Goal: Task Accomplishment & Management: Use online tool/utility

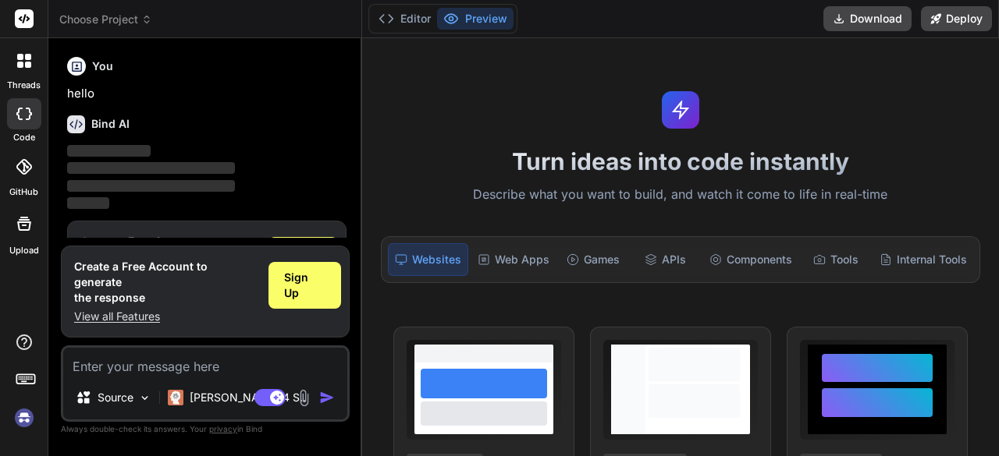
scroll to position [51, 0]
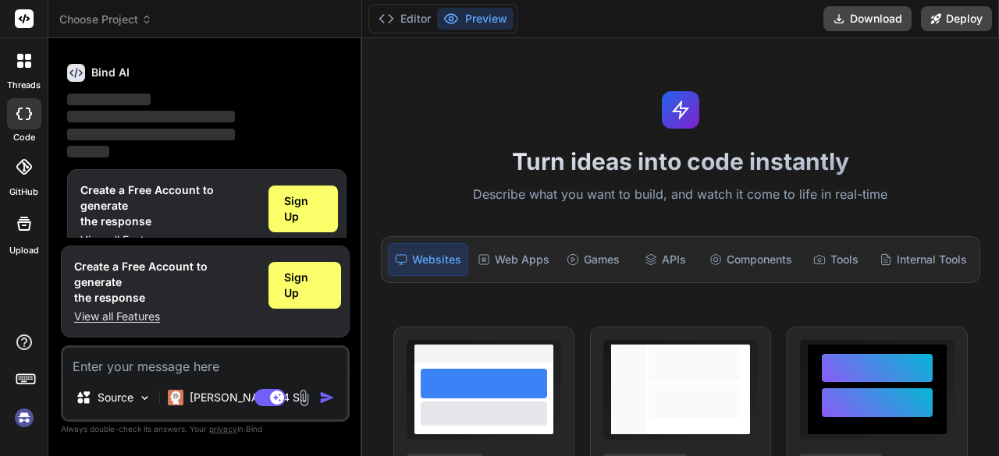
click at [17, 422] on img at bounding box center [24, 418] width 27 height 27
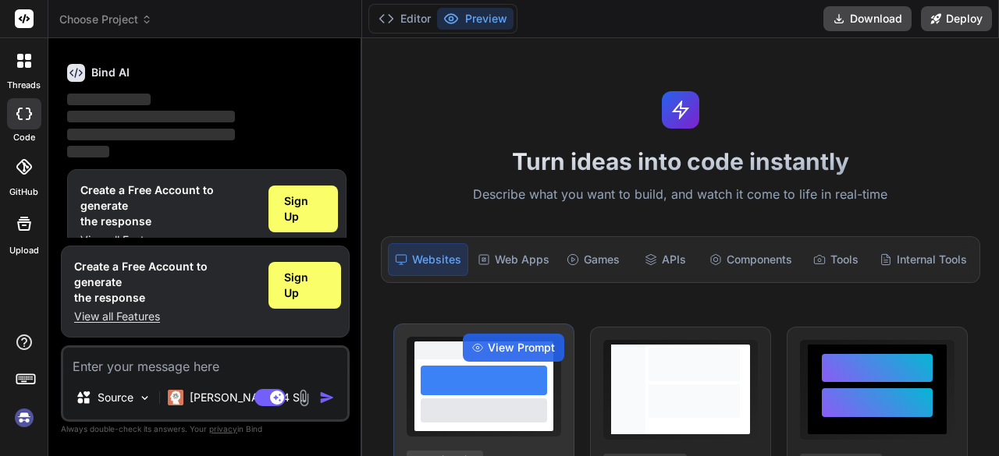
scroll to position [0, 0]
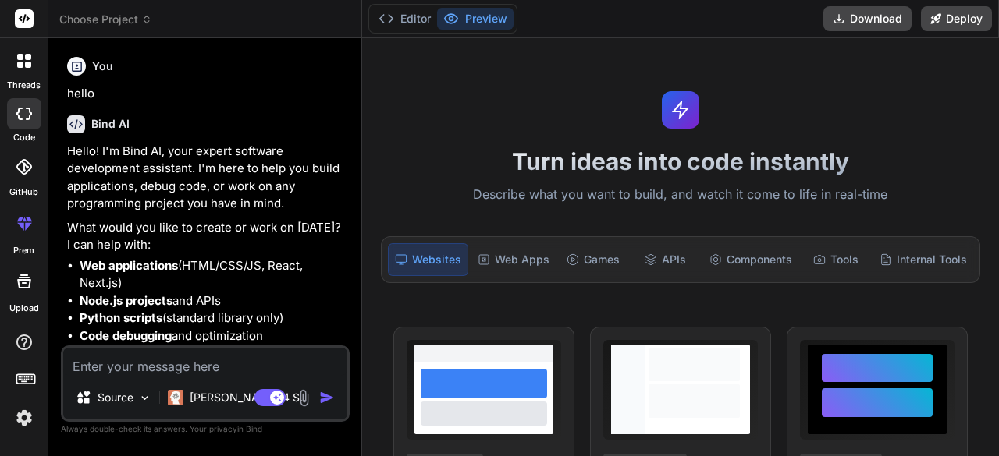
type textarea "x"
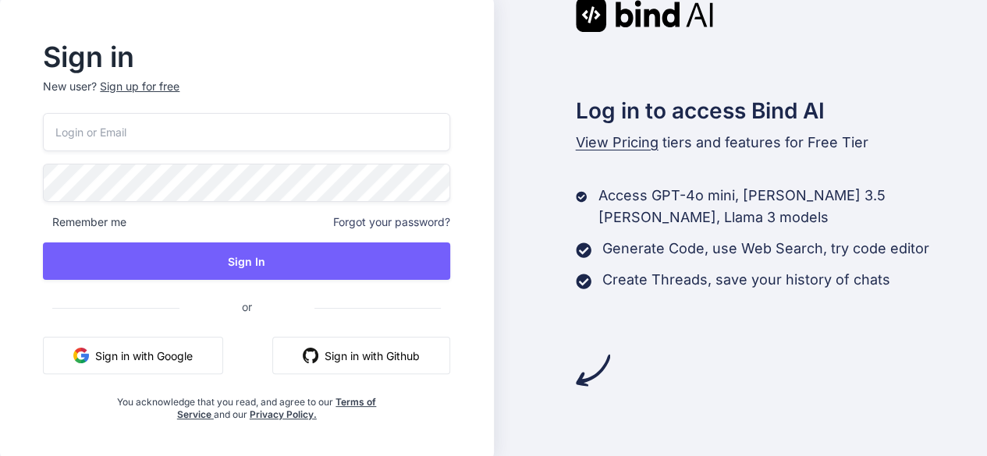
click at [137, 355] on button "Sign in with Google" at bounding box center [133, 355] width 180 height 37
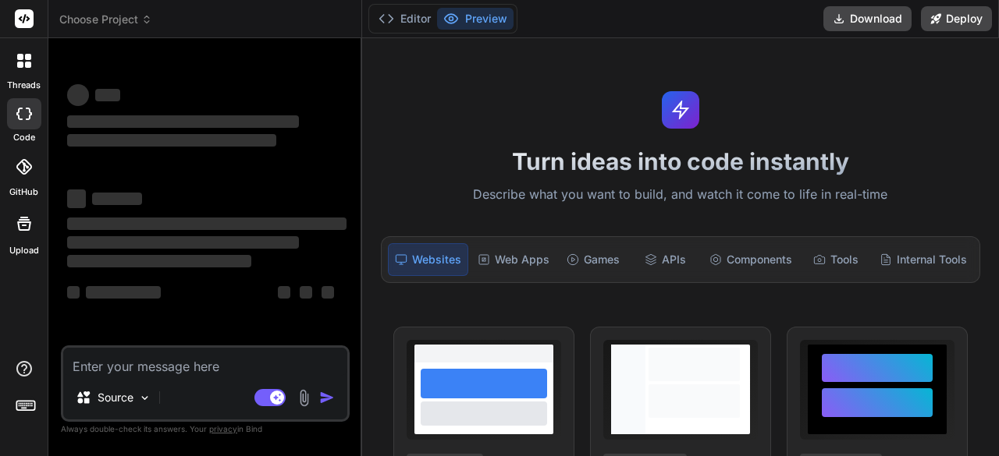
click at [95, 363] on textarea at bounding box center [205, 362] width 284 height 28
type textarea "x"
type textarea "<!DOCTYPE html> <html lang="en"> <head> <meta charset="UTF-8"> <meta name="view…"
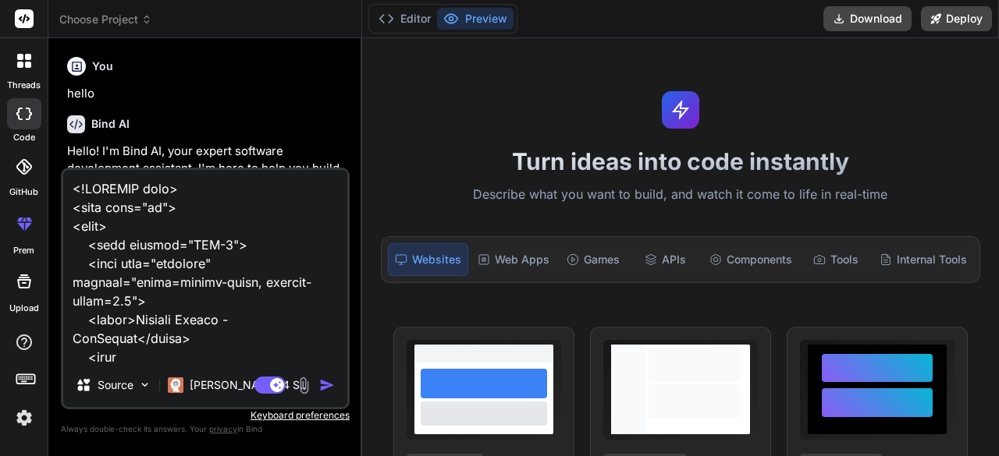
type textarea "x"
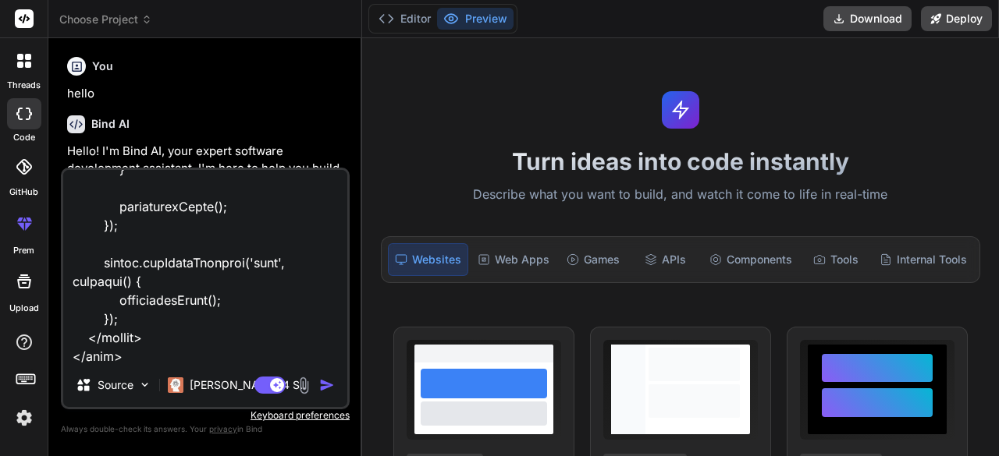
type textarea "<!DOCTYPE html> <html lang="en"> <head> <meta charset="UTF-8"> <meta name="view…"
click at [325, 386] on img "button" at bounding box center [327, 386] width 16 height 16
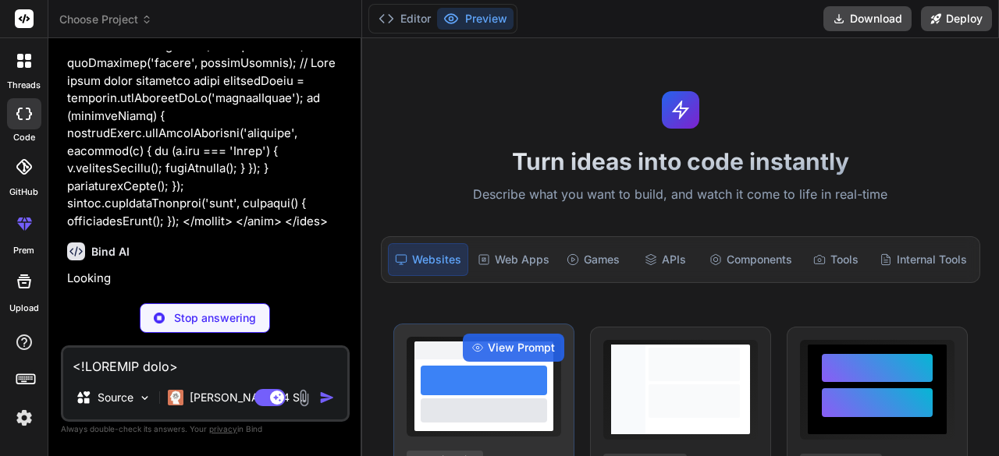
scroll to position [66325, 0]
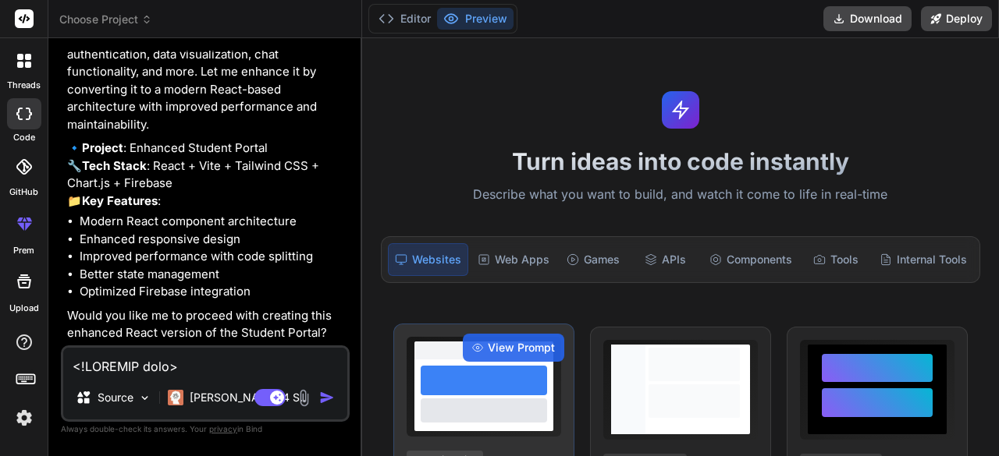
type textarea "x"
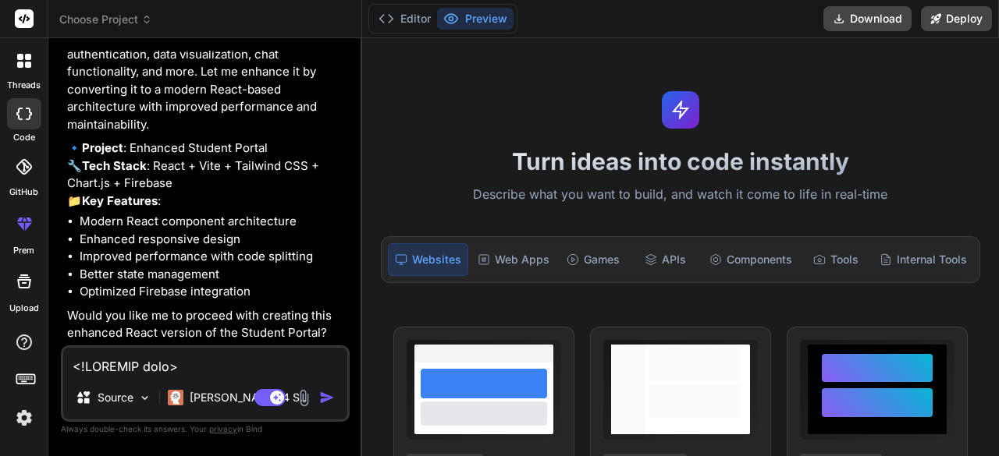
scroll to position [66641, 0]
click at [94, 364] on textarea at bounding box center [205, 362] width 284 height 28
paste textarea "I have a file named user17.html. In this file, the logout button is currently i…"
type textarea "I have a file named user17.html. In this file, the logout button is currently i…"
type textarea "x"
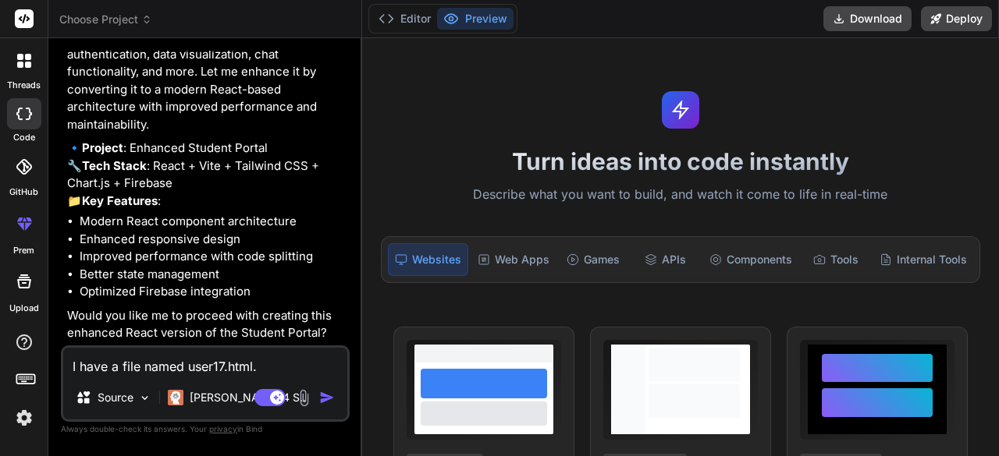
scroll to position [263, 0]
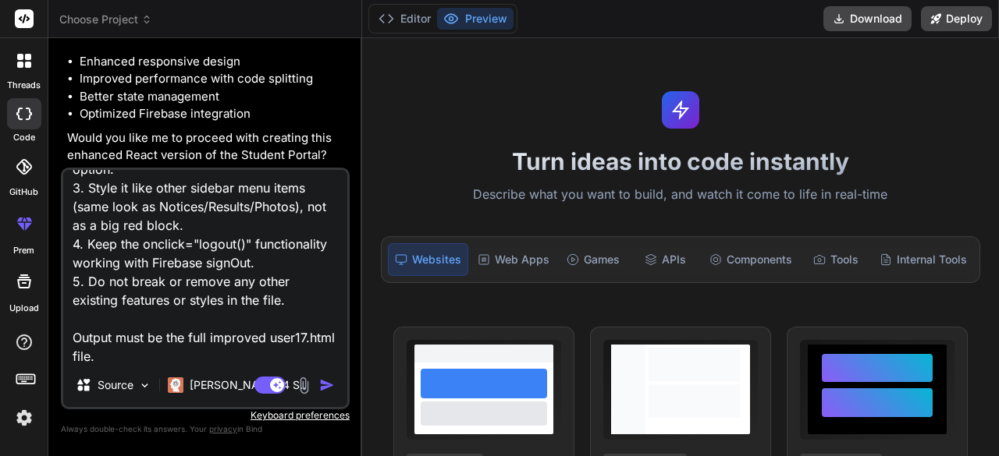
type textarea "I have a file named user17.html. In this file, the logout button is currently i…"
click at [323, 386] on img "button" at bounding box center [327, 386] width 16 height 16
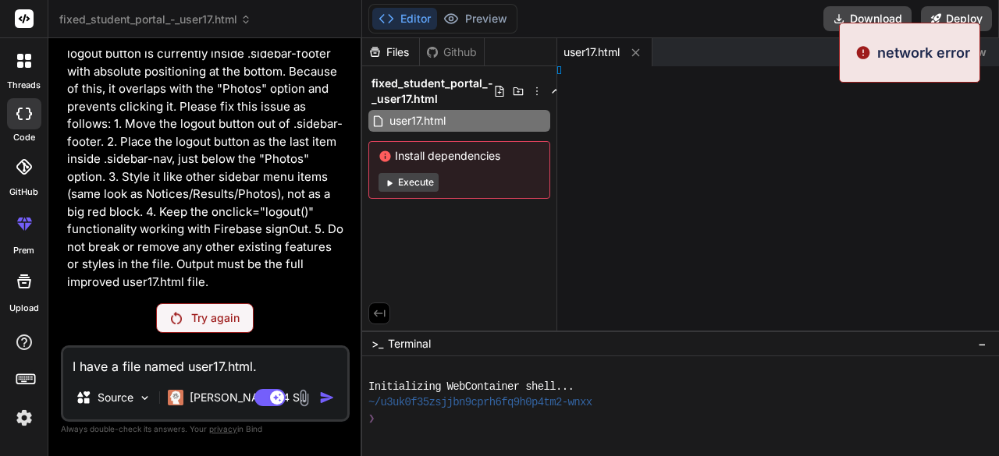
scroll to position [66510, 0]
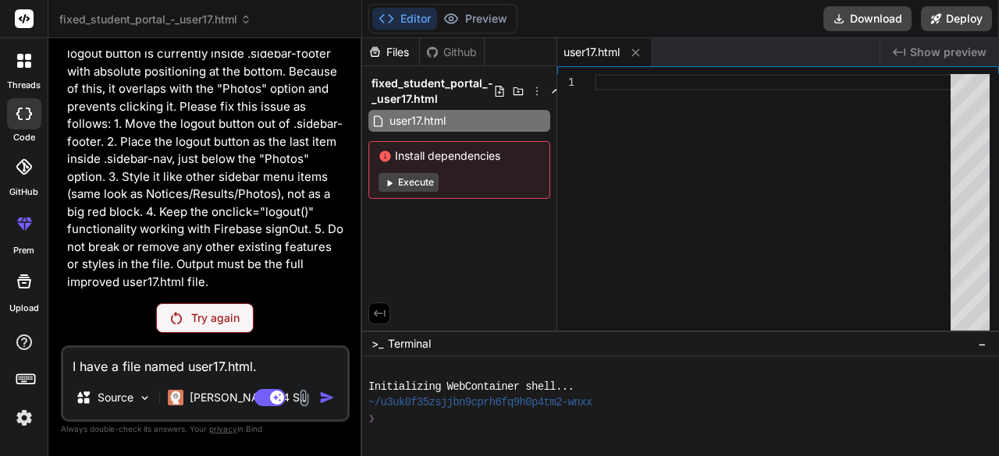
click at [189, 316] on div "Try again" at bounding box center [205, 318] width 98 height 30
click at [196, 314] on p "Try again" at bounding box center [215, 318] width 48 height 16
click at [189, 324] on div "Try again" at bounding box center [205, 318] width 98 height 30
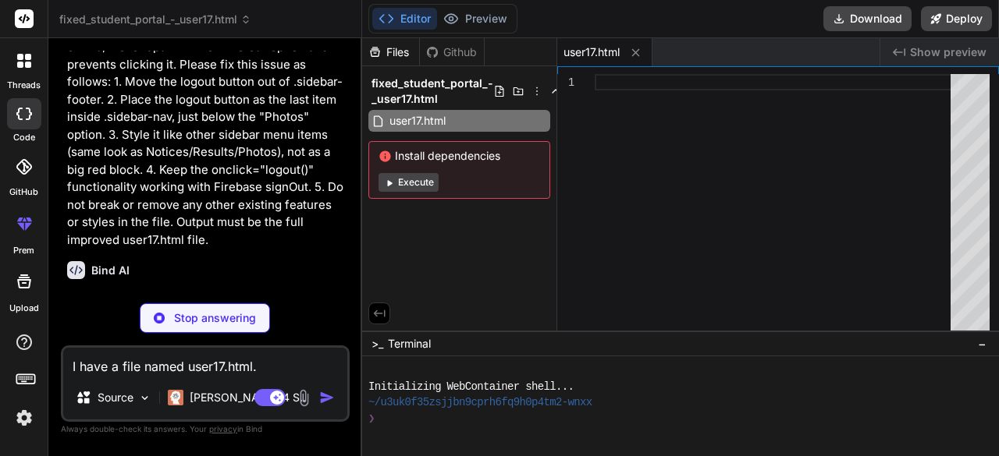
scroll to position [66937, 0]
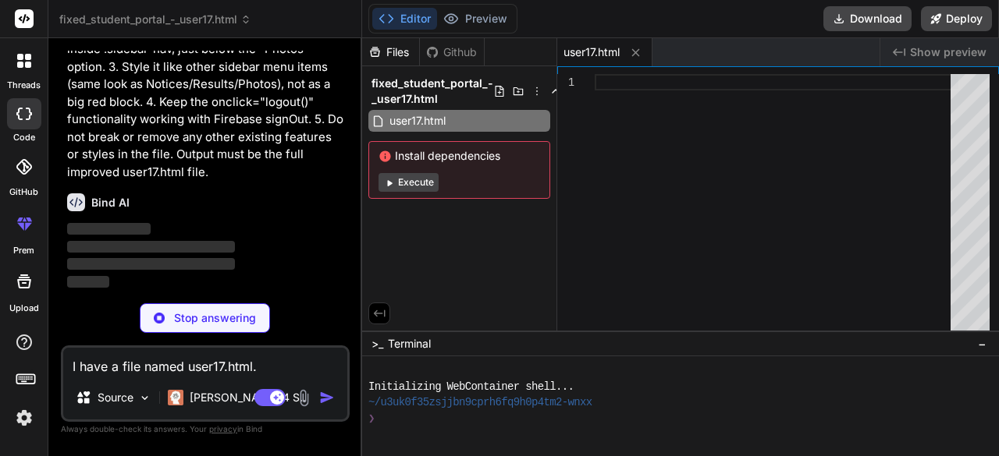
type textarea "x"
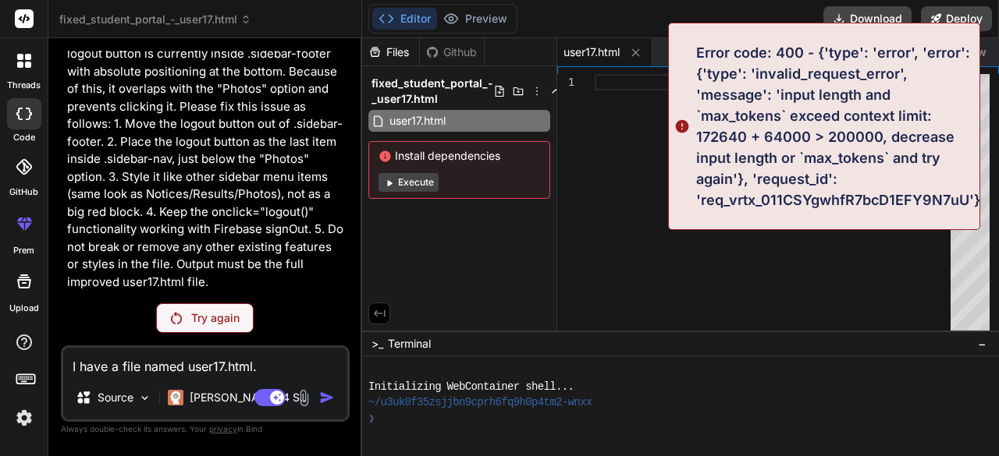
scroll to position [66510, 0]
